Goal: Find contact information: Find contact information

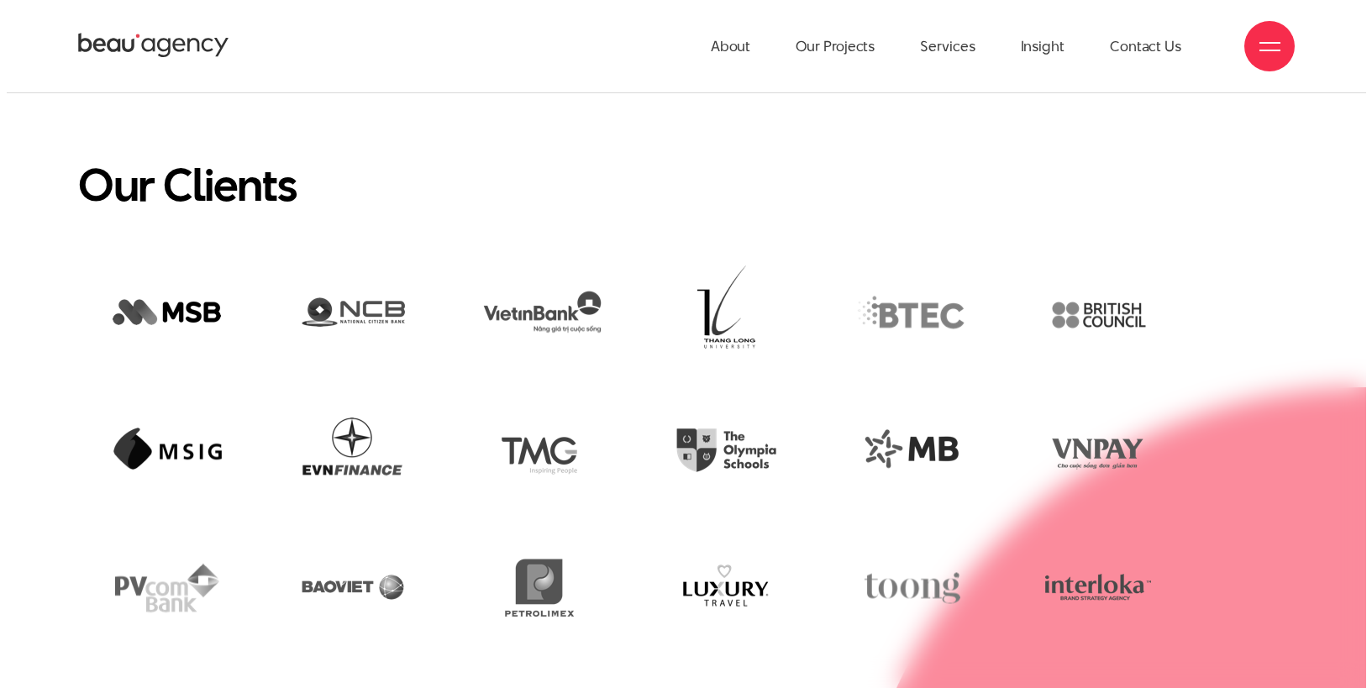
scroll to position [4073, 0]
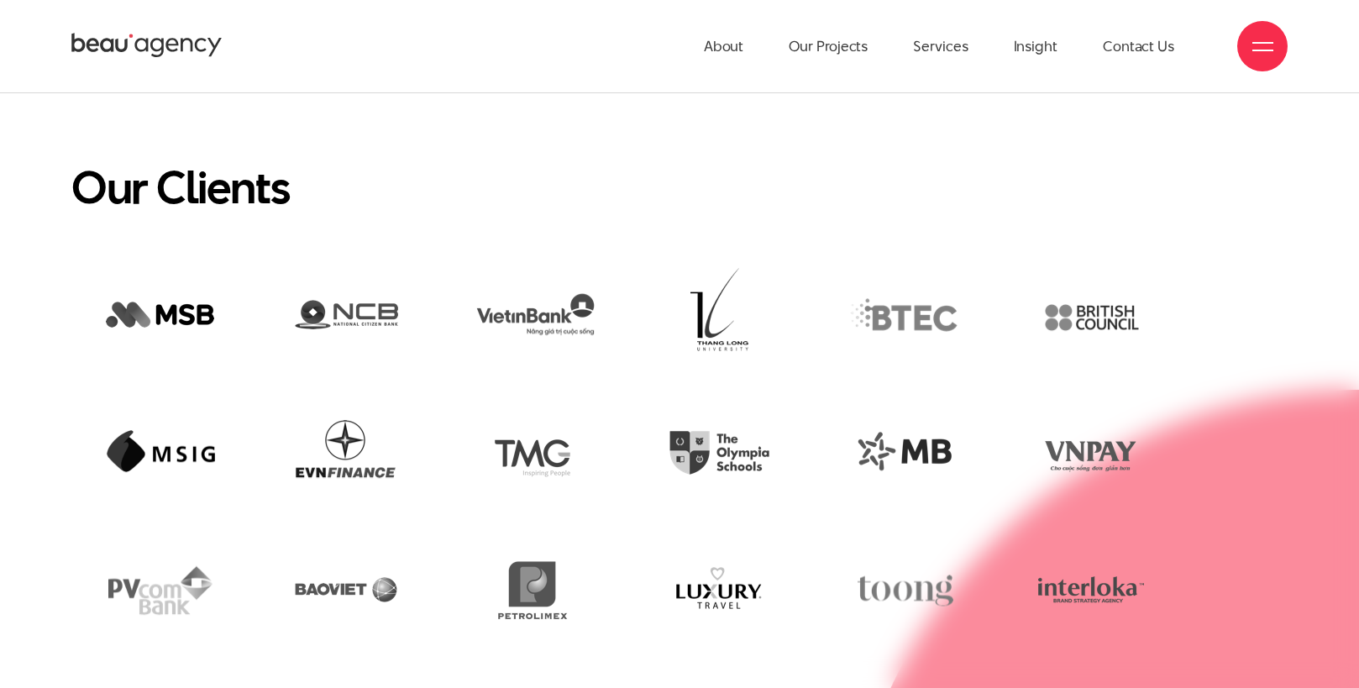
click at [1260, 48] on div at bounding box center [1263, 46] width 21 height 21
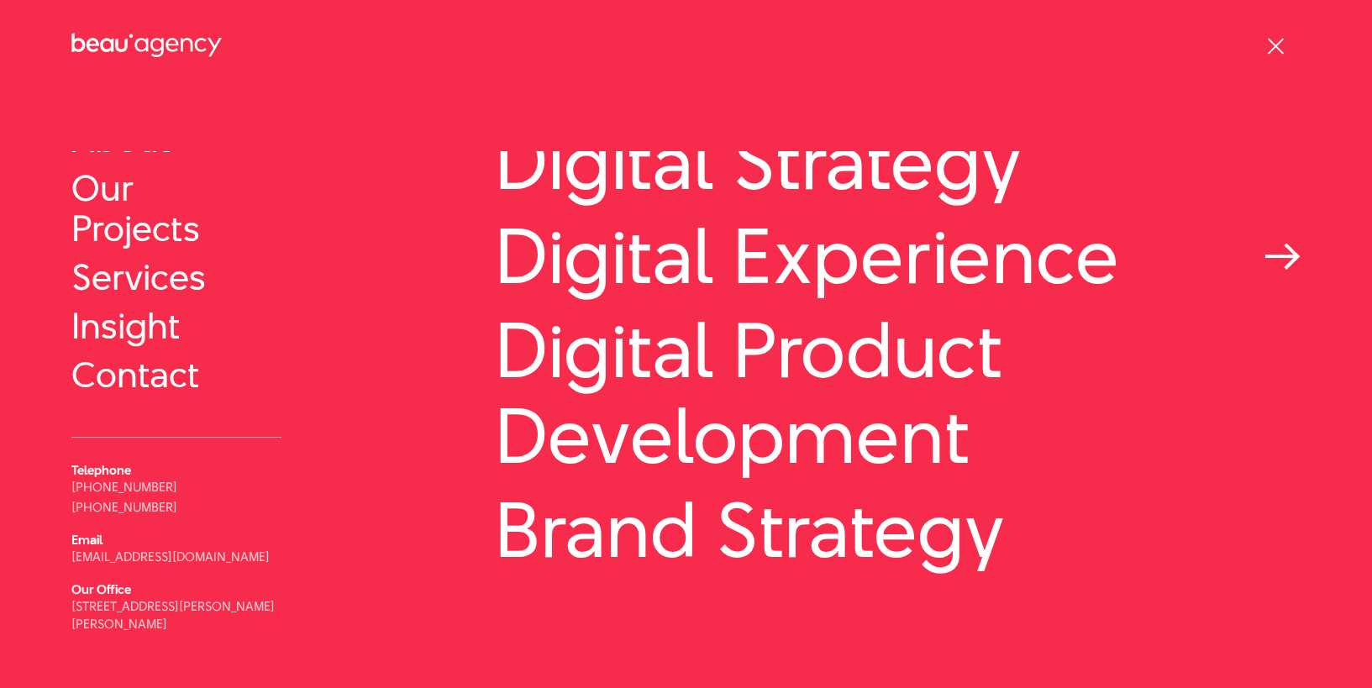
scroll to position [124, 0]
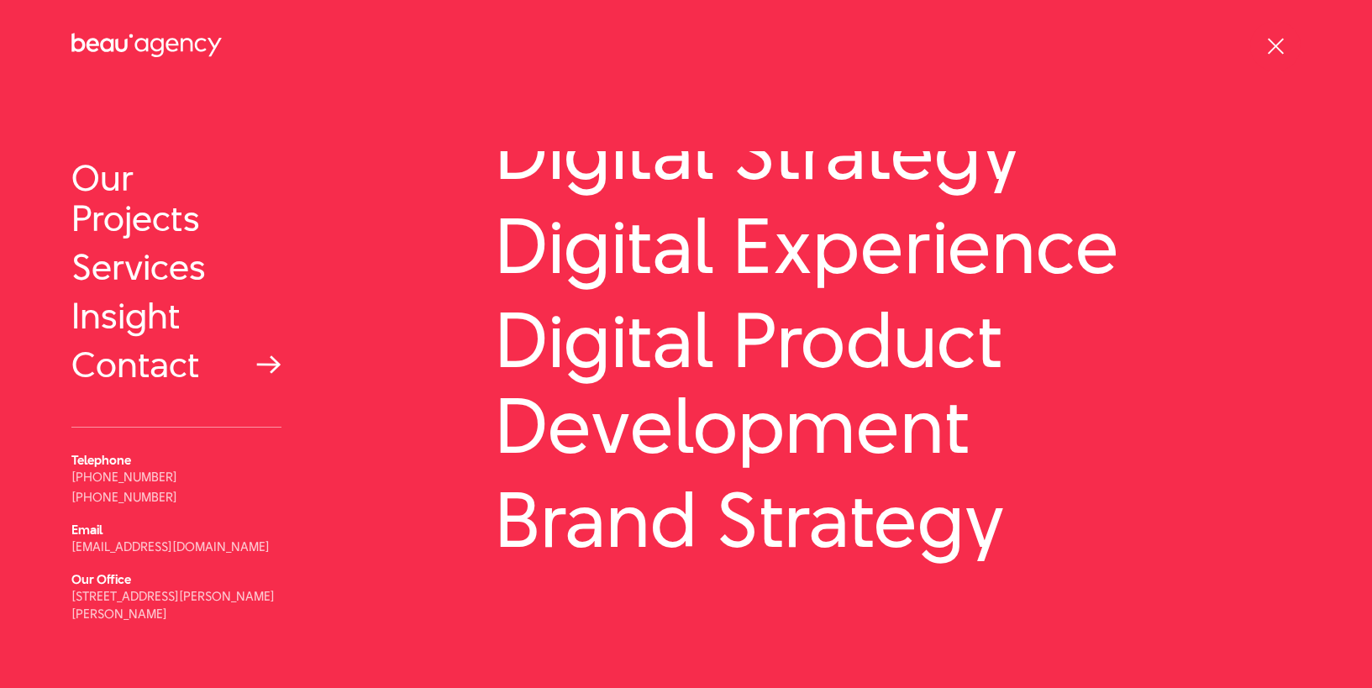
click at [160, 362] on link "Contact" at bounding box center [176, 364] width 210 height 40
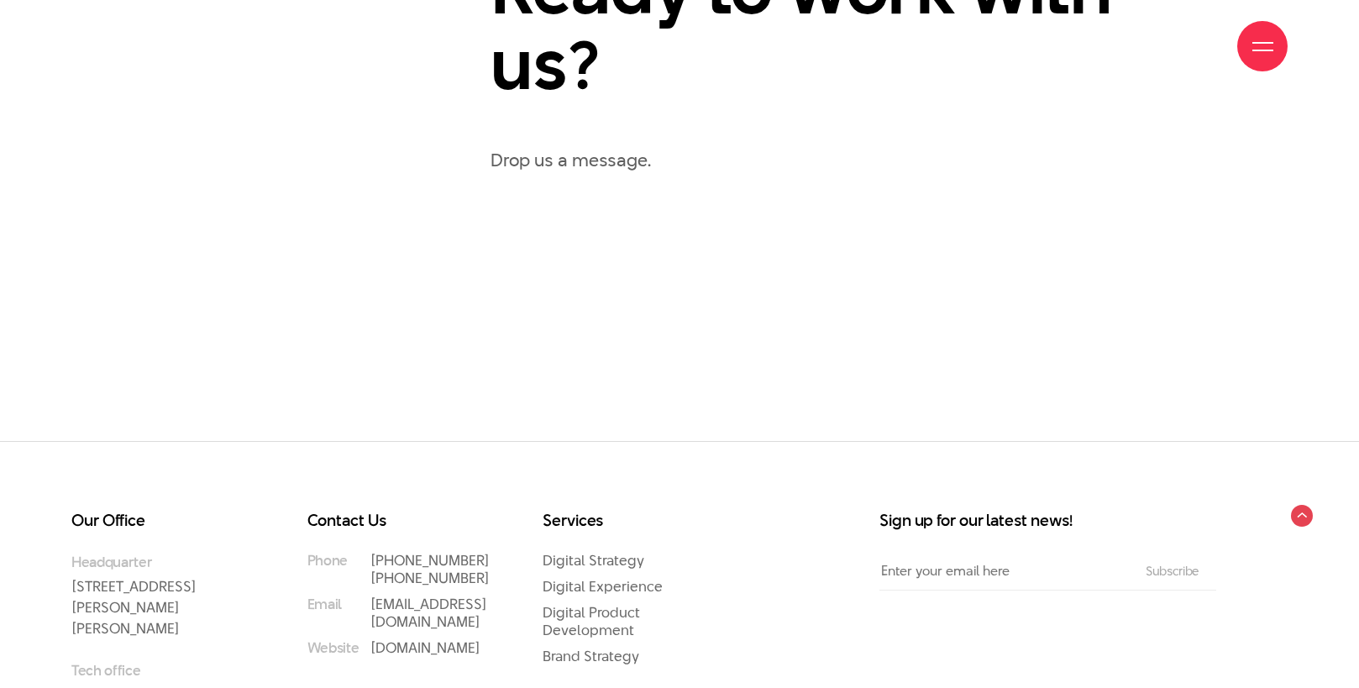
scroll to position [1273, 0]
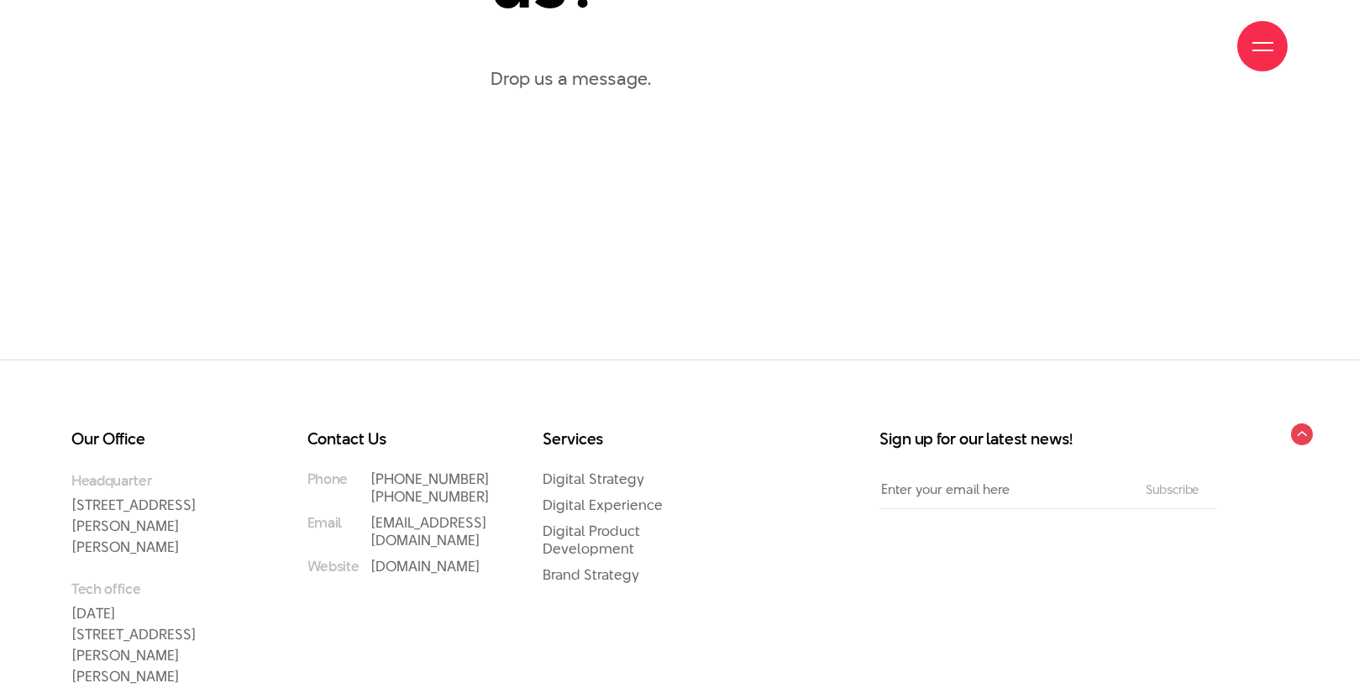
click at [573, 93] on p "Drop us a message." at bounding box center [889, 78] width 797 height 29
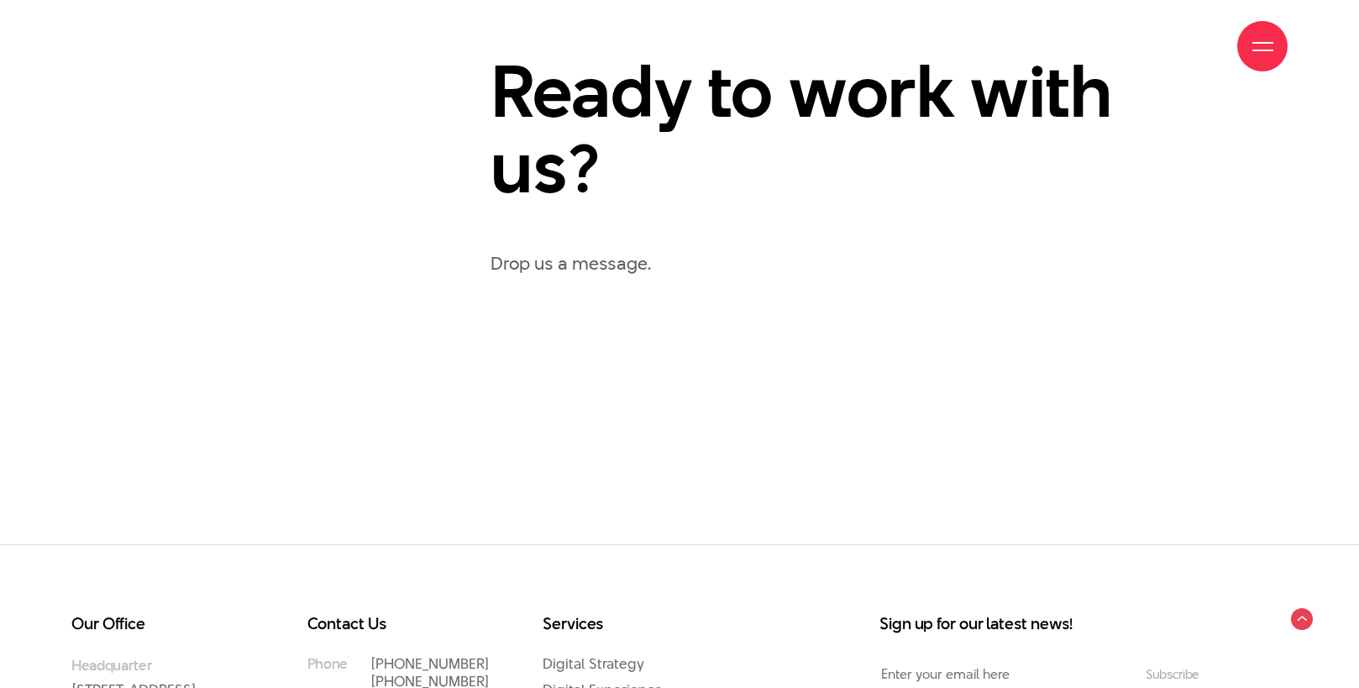
scroll to position [1089, 0]
drag, startPoint x: 539, startPoint y: 287, endPoint x: 526, endPoint y: 297, distance: 15.6
click at [534, 277] on p "Drop us a message." at bounding box center [889, 262] width 797 height 29
drag, startPoint x: 496, startPoint y: 297, endPoint x: 734, endPoint y: 308, distance: 238.0
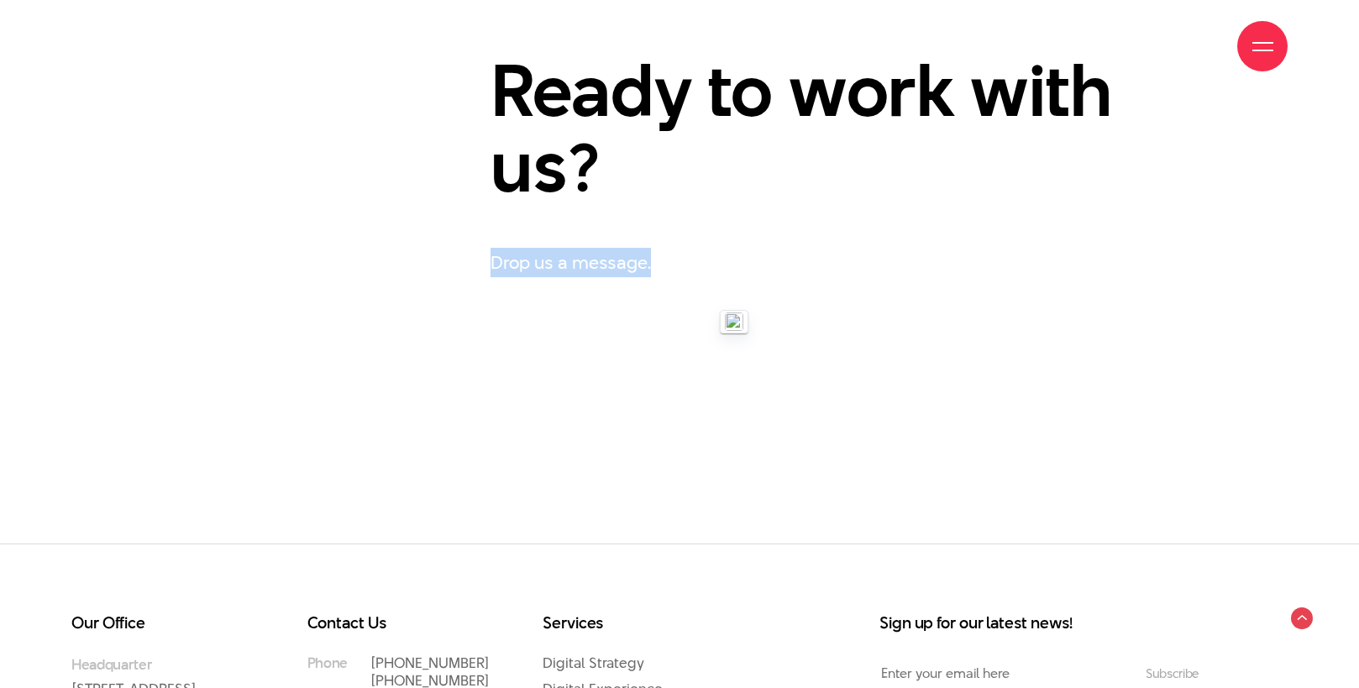
click at [768, 277] on p "Drop us a message." at bounding box center [889, 262] width 797 height 29
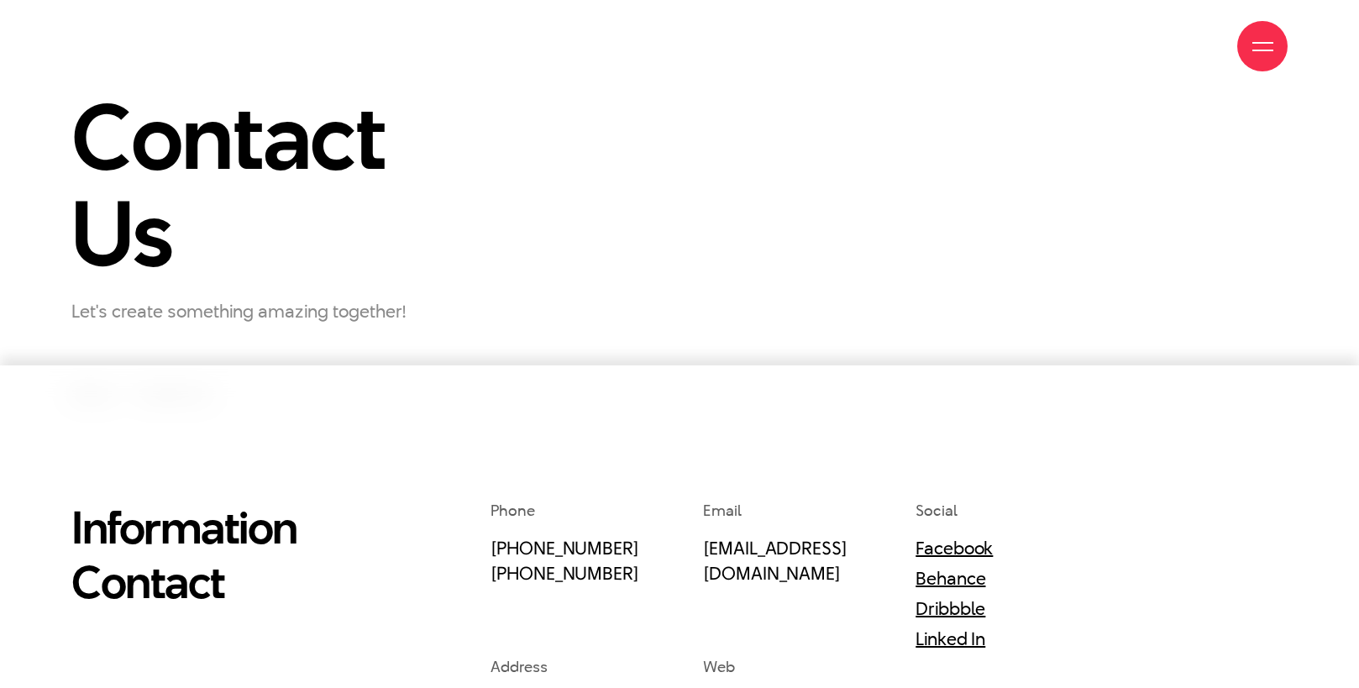
scroll to position [300, 0]
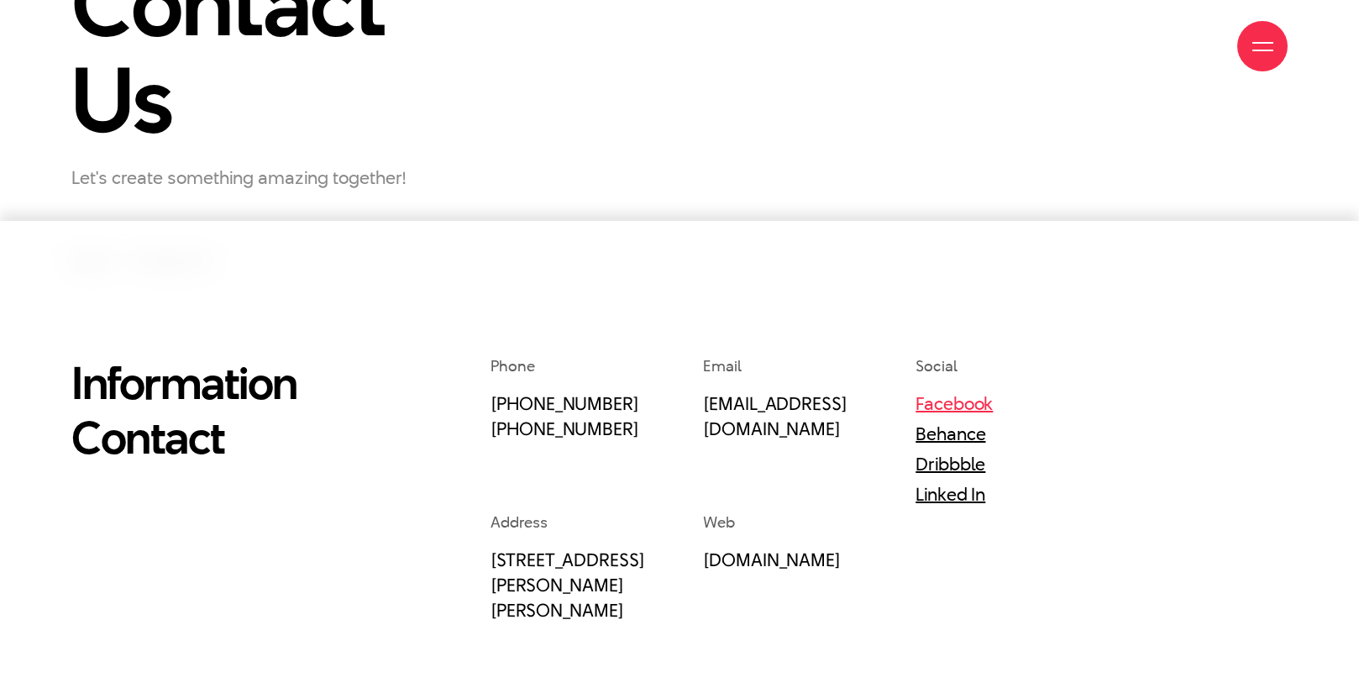
click at [954, 407] on link "Facebook" at bounding box center [954, 403] width 77 height 25
